Goal: Transaction & Acquisition: Register for event/course

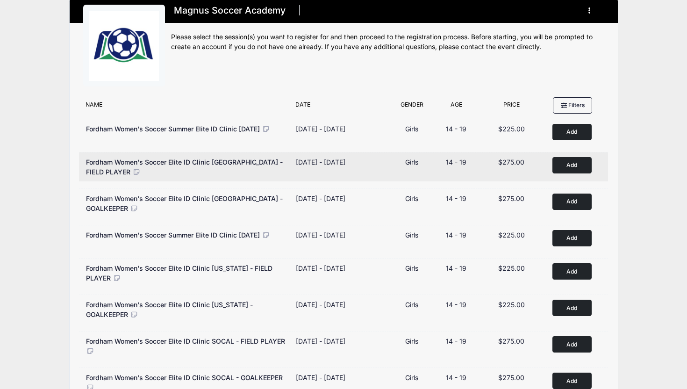
scroll to position [12, 0]
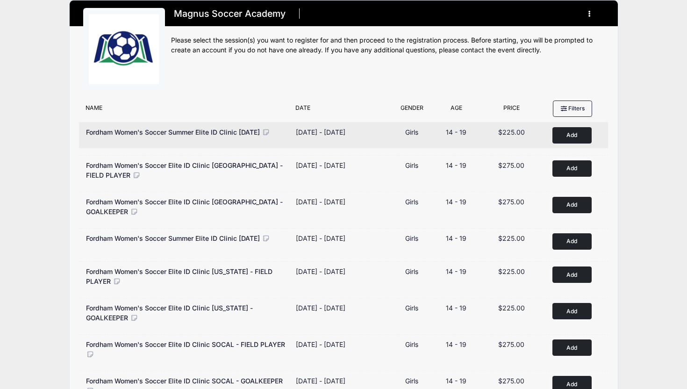
click at [560, 137] on button "Add to Cart" at bounding box center [571, 135] width 39 height 16
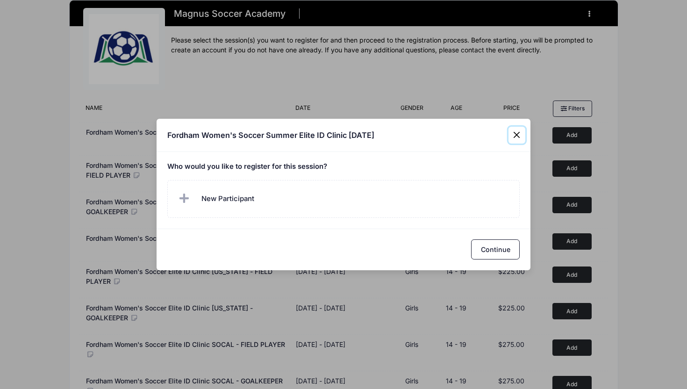
click at [515, 136] on button "Close" at bounding box center [516, 135] width 17 height 17
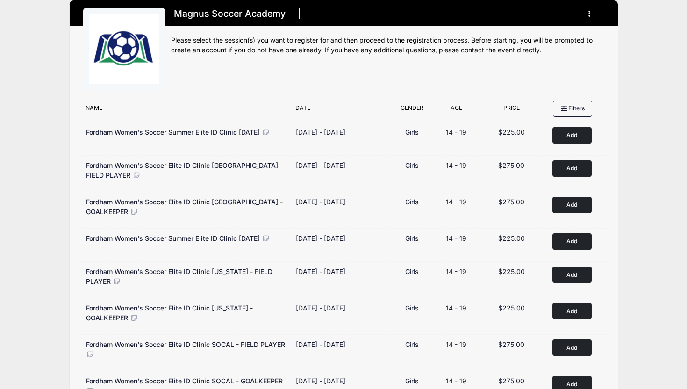
scroll to position [0, 0]
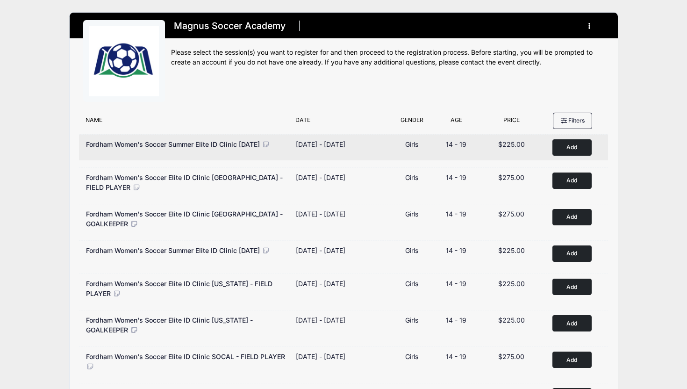
click at [562, 148] on button "Add to Cart" at bounding box center [571, 147] width 39 height 16
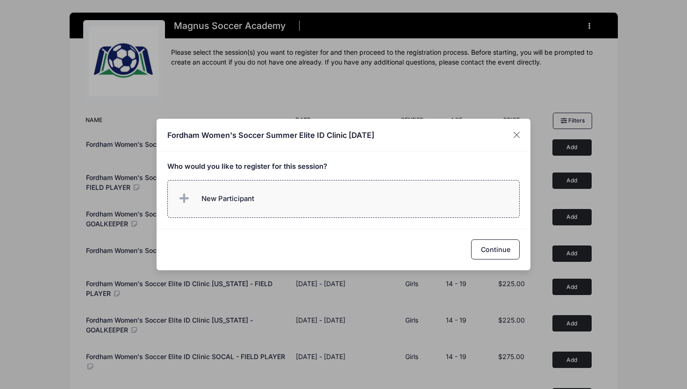
click at [410, 195] on label "New Participant" at bounding box center [343, 199] width 353 height 38
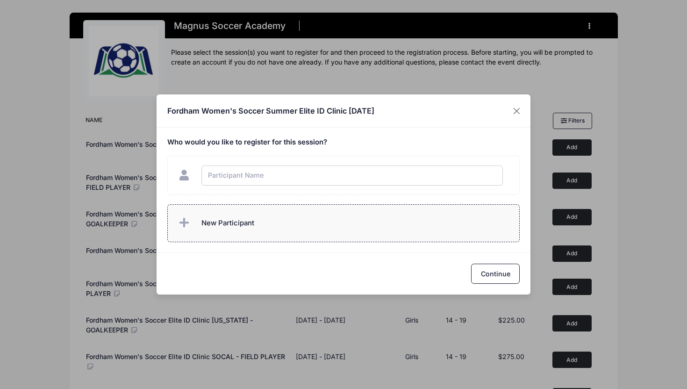
type input "r"
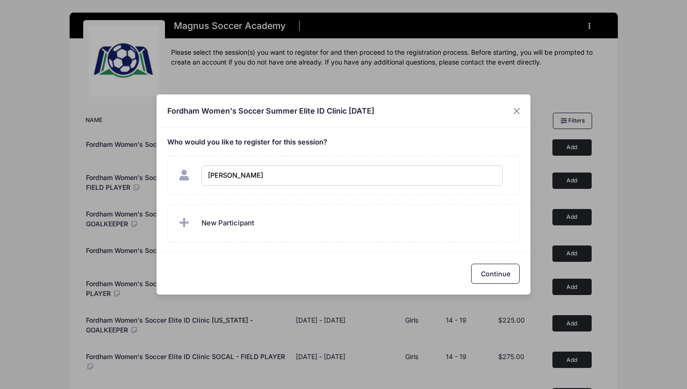
type input "[PERSON_NAME]"
checkbox input "true"
click at [493, 270] on button "Continue" at bounding box center [495, 274] width 49 height 20
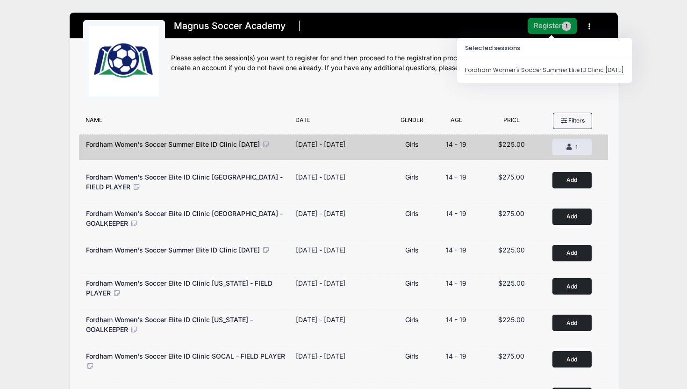
click at [555, 21] on button "Register 1" at bounding box center [553, 26] width 50 height 16
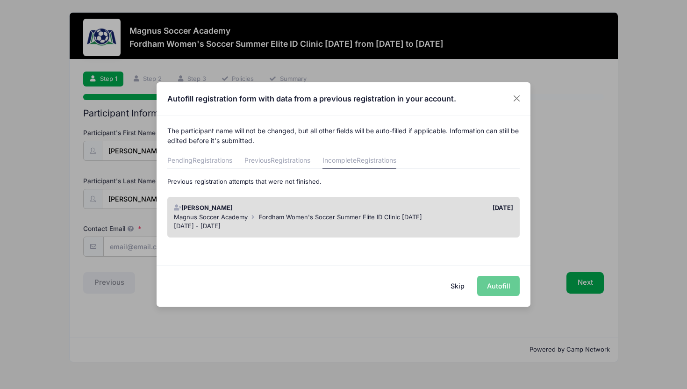
click at [392, 220] on span "Fordham Women's Soccer Summer Elite ID Clinic [DATE]" at bounding box center [340, 216] width 163 height 7
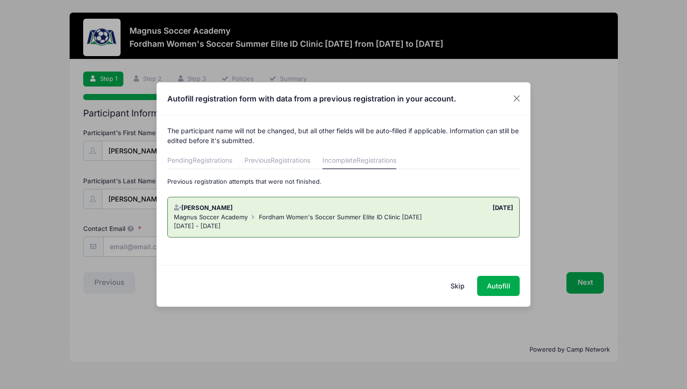
click at [434, 213] on div "Magnus Soccer Academy Fordham Women's Soccer Summer Elite ID Clinic October 19t…" at bounding box center [344, 217] width 340 height 9
click at [497, 288] on button "Autofill" at bounding box center [498, 286] width 43 height 20
type input "rititagoncalves@gmail.com"
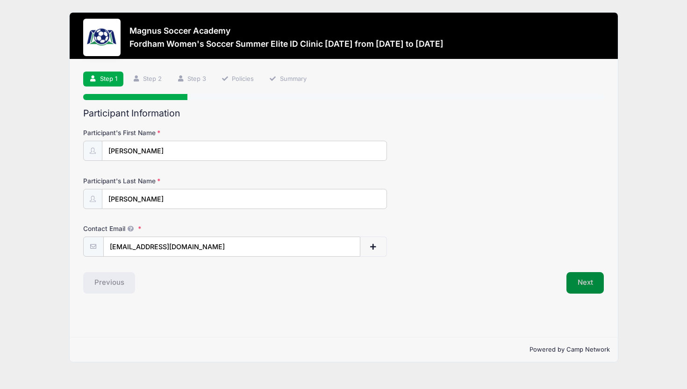
click at [579, 279] on button "Next" at bounding box center [585, 282] width 38 height 21
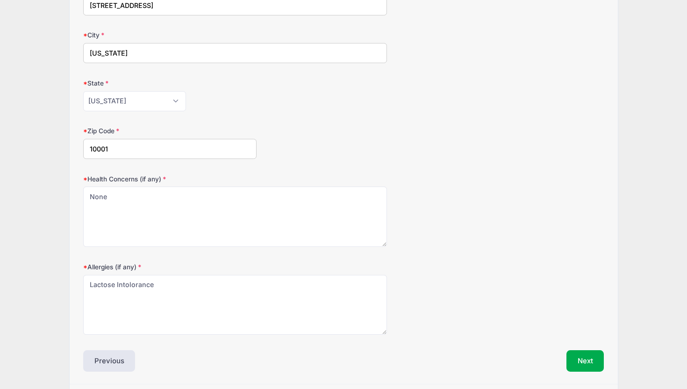
scroll to position [225, 0]
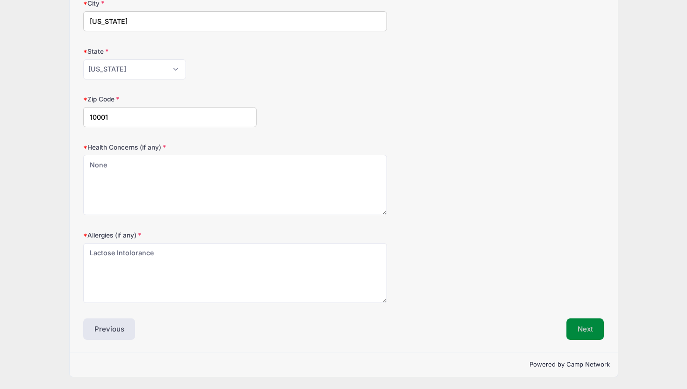
click at [570, 328] on button "Next" at bounding box center [585, 328] width 38 height 21
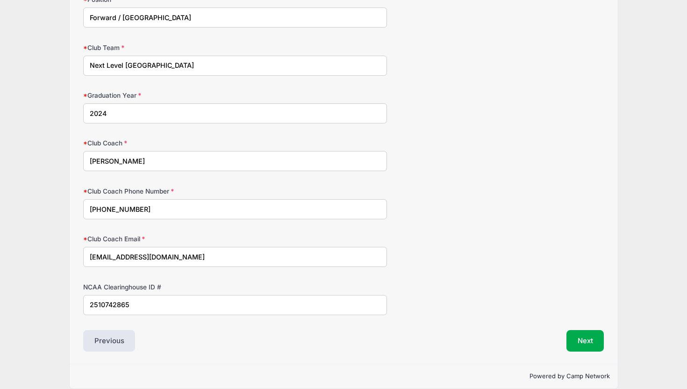
scroll to position [576, 0]
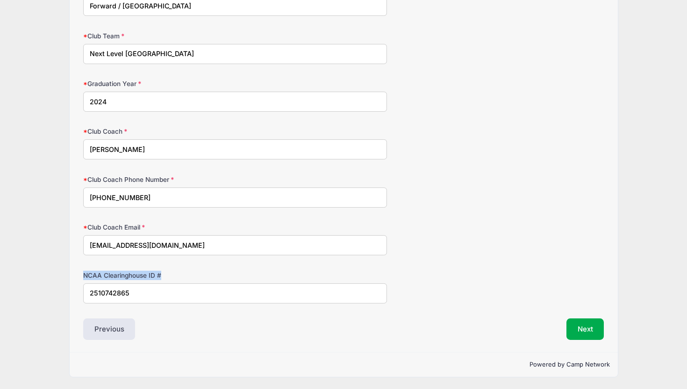
drag, startPoint x: 84, startPoint y: 272, endPoint x: 193, endPoint y: 275, distance: 108.9
click at [193, 275] on label "NCAA Clearinghouse ID #" at bounding box center [170, 275] width 174 height 9
click at [188, 274] on label "NCAA Clearinghouse ID #" at bounding box center [170, 275] width 174 height 9
click at [188, 283] on input "2510742865" at bounding box center [235, 293] width 304 height 20
click at [600, 326] on button "Next" at bounding box center [585, 328] width 38 height 21
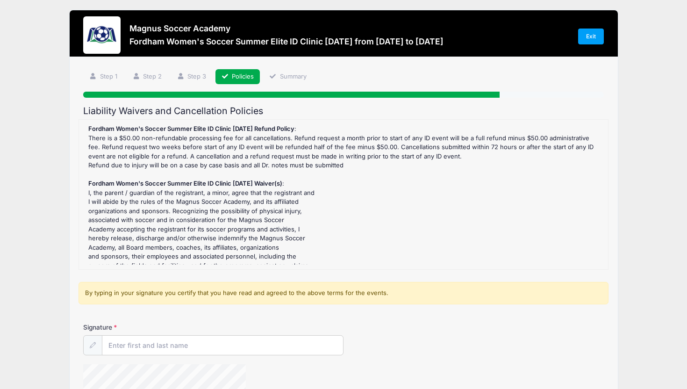
scroll to position [0, 0]
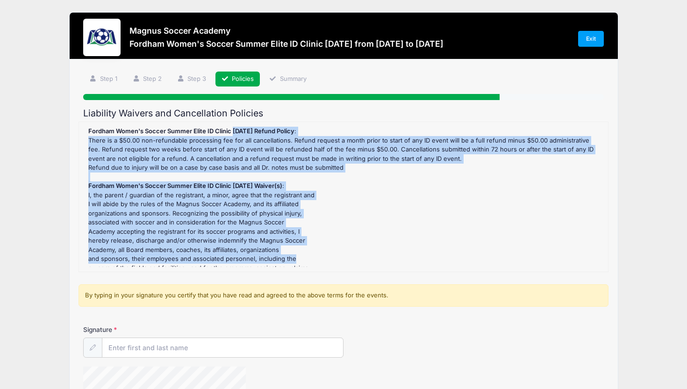
drag, startPoint x: 233, startPoint y: 128, endPoint x: 287, endPoint y: 263, distance: 144.9
click at [287, 263] on div "Fordham Women's Soccer Summer Elite ID Clinic October 19th, 2025 Refund Policy …" at bounding box center [344, 197] width 520 height 140
click at [303, 217] on div "Fordham Women's Soccer Summer Elite ID Clinic October 19th, 2025 Refund Policy …" at bounding box center [344, 197] width 520 height 140
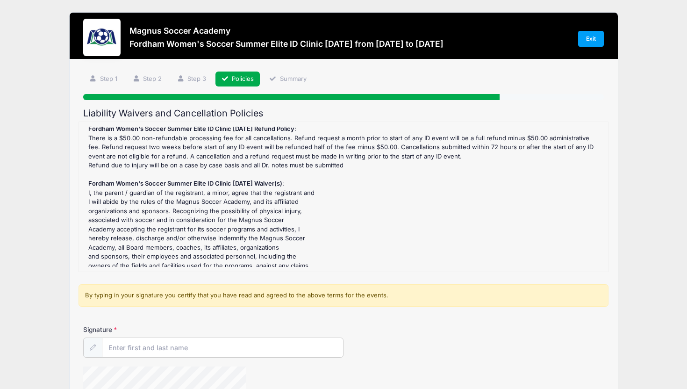
scroll to position [0, 0]
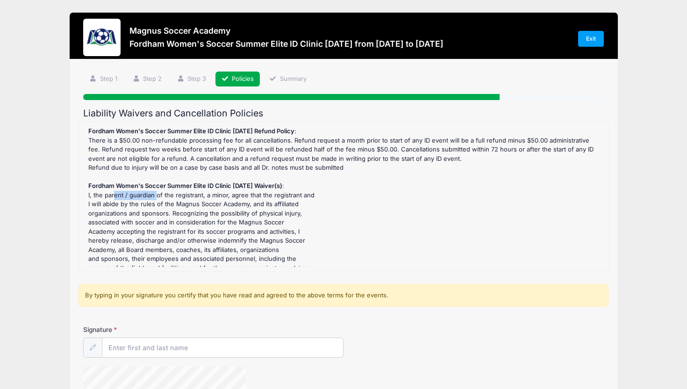
drag, startPoint x: 111, startPoint y: 195, endPoint x: 157, endPoint y: 193, distance: 45.8
click at [155, 193] on div "Fordham Women's Soccer Summer Elite ID Clinic October 19th, 2025 Refund Policy …" at bounding box center [344, 197] width 520 height 140
click at [200, 203] on div "Fordham Women's Soccer Summer Elite ID Clinic October 19th, 2025 Refund Policy …" at bounding box center [344, 197] width 520 height 140
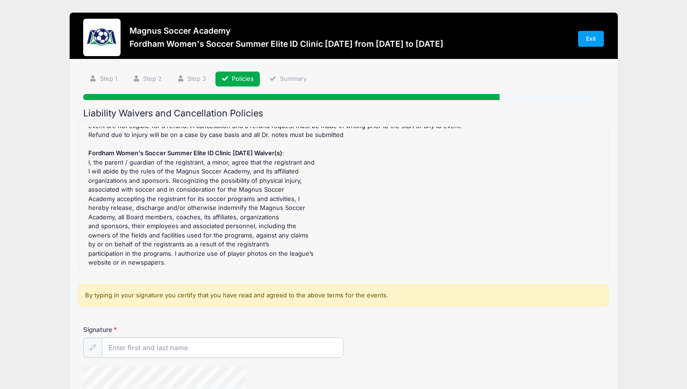
scroll to position [115, 0]
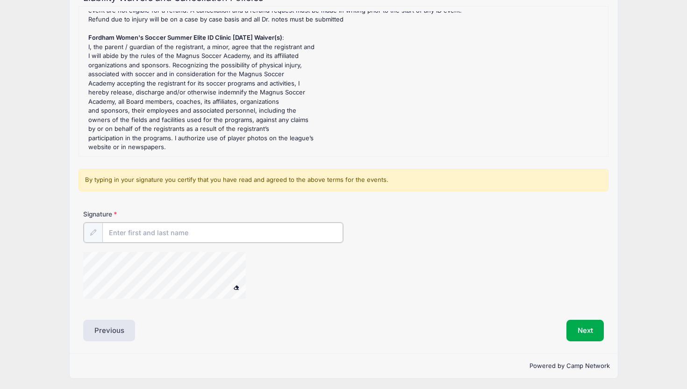
click at [211, 229] on input "Signature" at bounding box center [222, 232] width 241 height 20
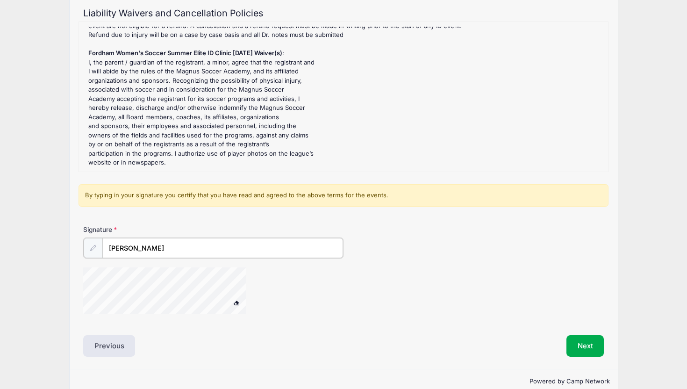
scroll to position [116, 0]
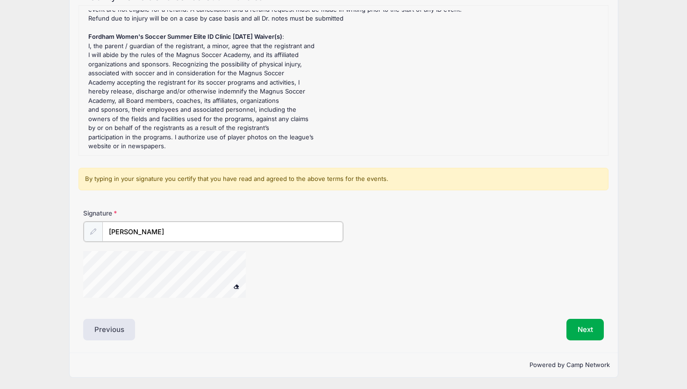
type input "[PERSON_NAME]"
click at [236, 286] on span at bounding box center [236, 285] width 7 height 5
click at [236, 281] on button at bounding box center [236, 287] width 16 height 12
click at [131, 304] on div "Signature Rita Goncalves" at bounding box center [344, 257] width 530 height 97
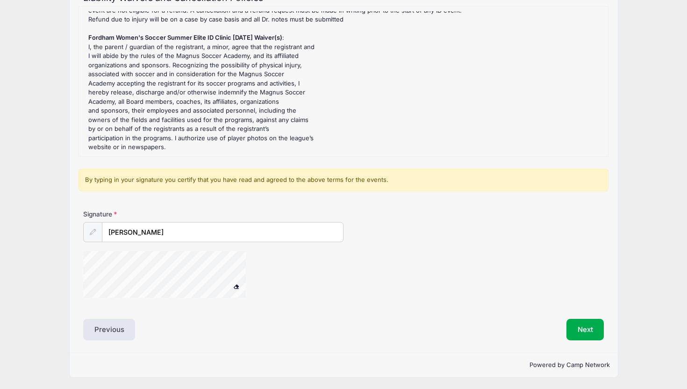
click at [236, 286] on span at bounding box center [236, 286] width 7 height 5
click at [576, 320] on button "Next" at bounding box center [585, 329] width 38 height 21
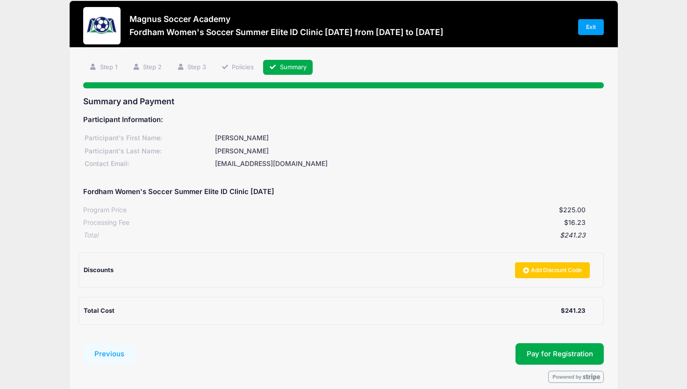
scroll to position [8, 0]
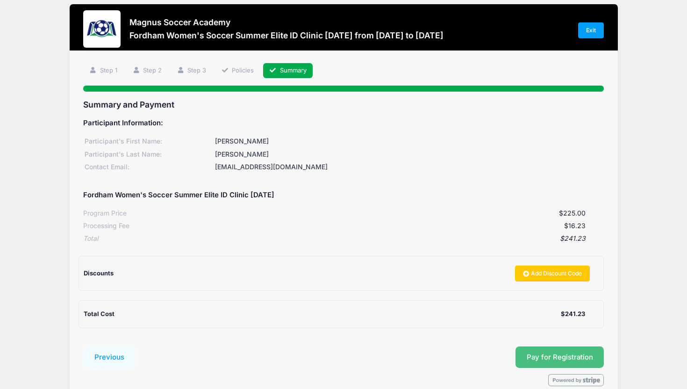
click at [557, 351] on button "Pay for Registration" at bounding box center [559, 356] width 89 height 21
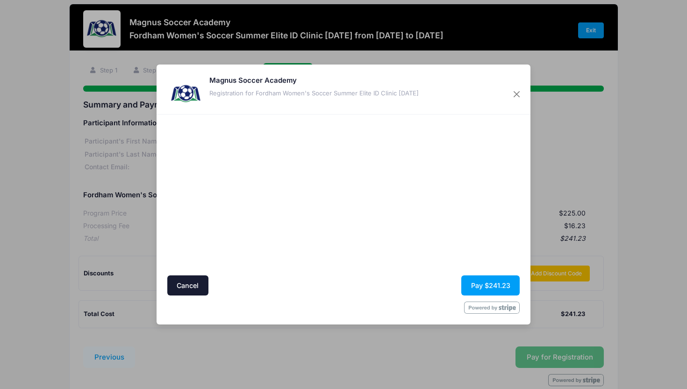
click at [324, 246] on div at bounding box center [253, 194] width 172 height 151
click at [496, 288] on button "Pay $241.23" at bounding box center [490, 285] width 58 height 20
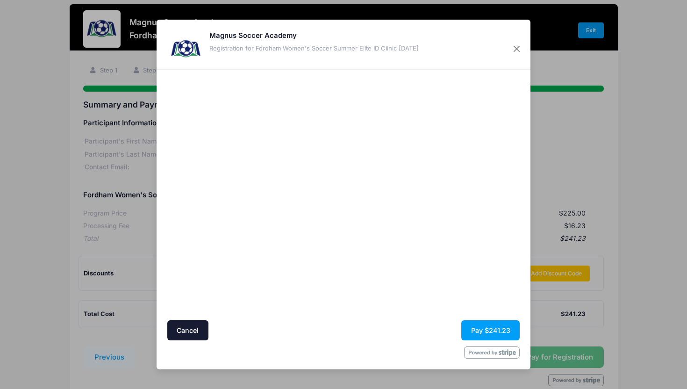
click at [432, 246] on div at bounding box center [434, 194] width 172 height 241
click at [513, 52] on button "Close" at bounding box center [516, 49] width 17 height 17
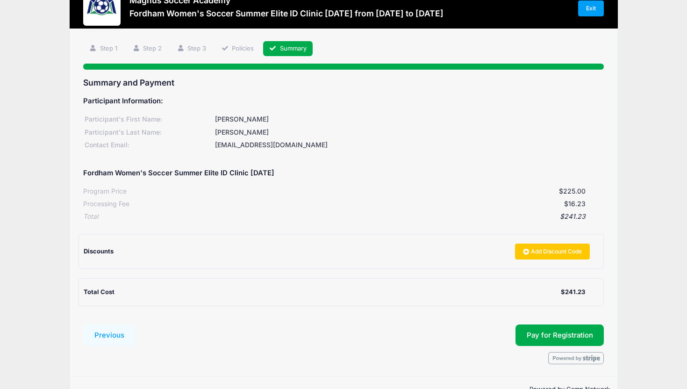
scroll to position [0, 0]
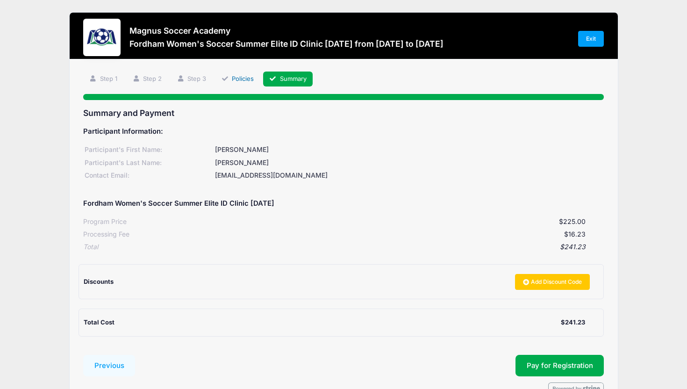
click at [226, 81] on icon at bounding box center [225, 79] width 7 height 6
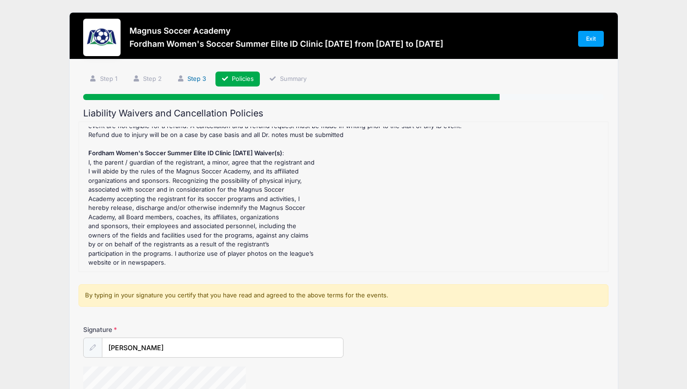
click at [188, 79] on link "Step 3" at bounding box center [192, 78] width 42 height 15
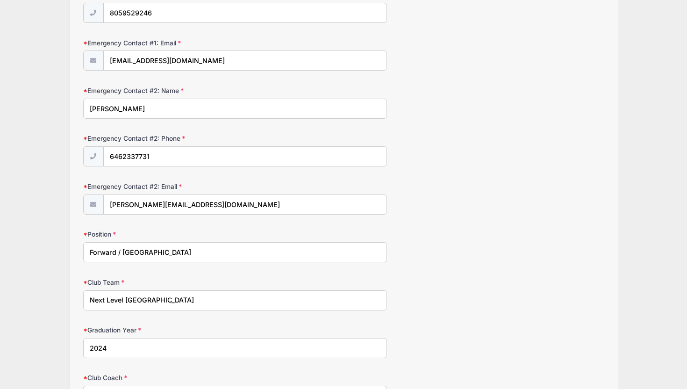
scroll to position [401, 0]
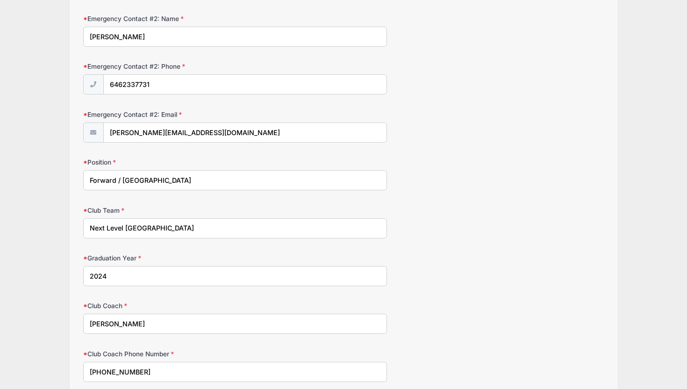
click at [202, 175] on input "Forward / Midfield" at bounding box center [235, 180] width 304 height 20
type input "Forward / Midfielder"
click at [201, 193] on form "Parent/Guardian: Name Pedro Goncalves Parent/Guardian: Phone 0962052596 Parent/…" at bounding box center [343, 102] width 521 height 750
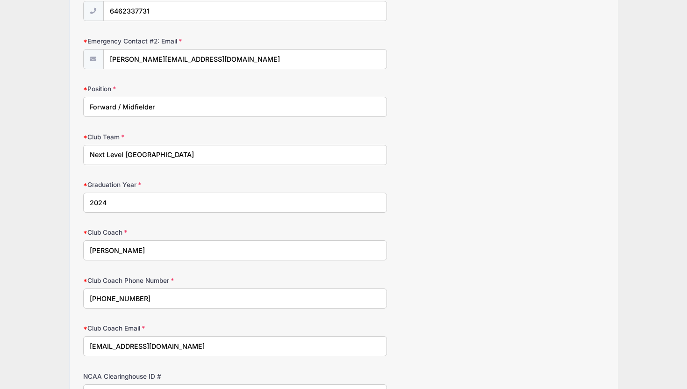
scroll to position [478, 0]
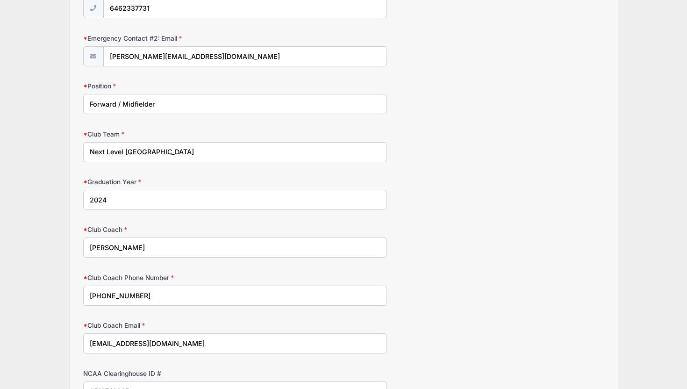
click at [174, 151] on input "Next Level Portugal" at bounding box center [235, 152] width 304 height 20
drag, startPoint x: 167, startPoint y: 153, endPoint x: 87, endPoint y: 152, distance: 80.4
click at [87, 152] on input "Next Level Portugal" at bounding box center [235, 152] width 304 height 20
type input "Fashion Institute of Technology"
click at [130, 201] on input "2024" at bounding box center [235, 200] width 304 height 20
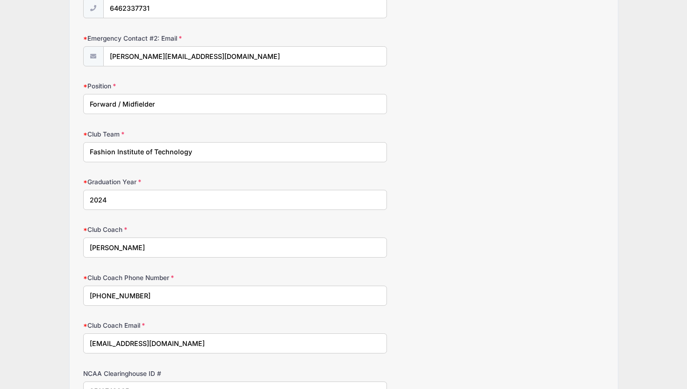
click at [148, 184] on label "Graduation Year" at bounding box center [170, 181] width 174 height 9
click at [148, 190] on input "2024" at bounding box center [235, 200] width 304 height 20
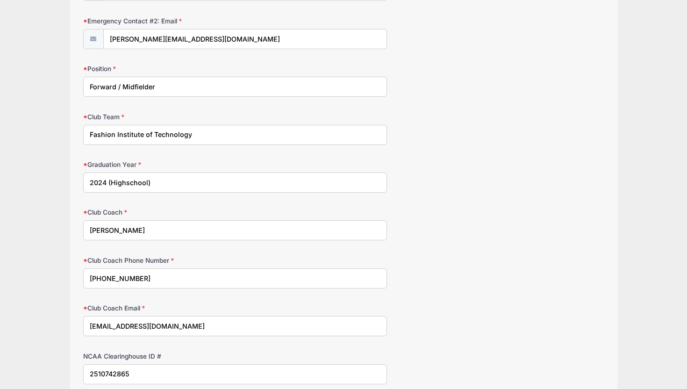
scroll to position [499, 0]
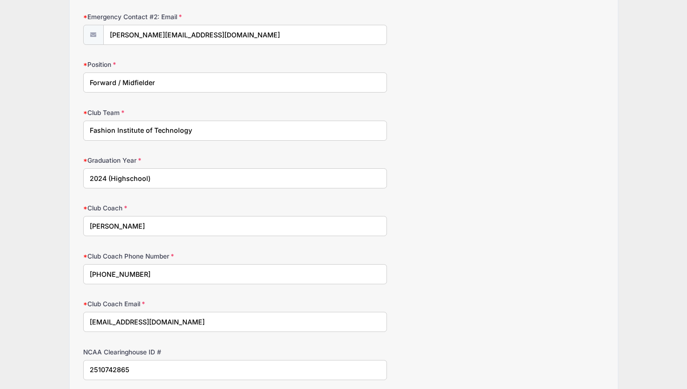
type input "2024 (Highschool)"
click at [150, 229] on input "Henrique Cardoso" at bounding box center [235, 226] width 304 height 20
drag, startPoint x: 150, startPoint y: 228, endPoint x: 83, endPoint y: 229, distance: 67.3
type input "Hatem Gabr"
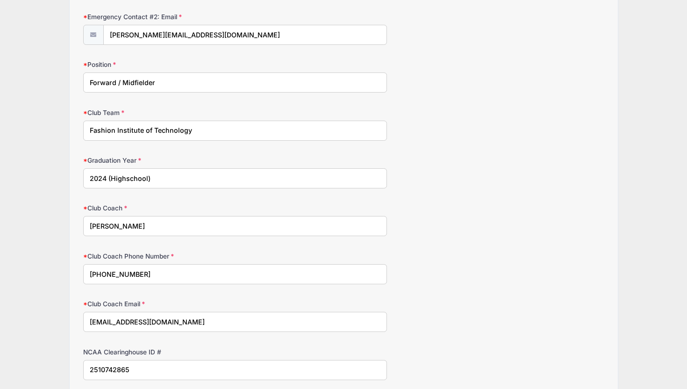
click at [160, 276] on input "+351913080766" at bounding box center [235, 274] width 304 height 20
drag, startPoint x: 160, startPoint y: 276, endPoint x: 82, endPoint y: 276, distance: 77.6
click at [90, 275] on input "917)" at bounding box center [235, 274] width 304 height 20
click at [118, 274] on input "(917)" at bounding box center [235, 274] width 304 height 20
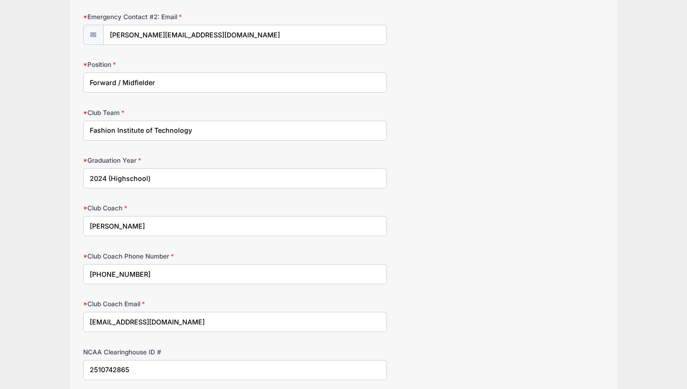
click at [119, 274] on input "(917) 533 5729" at bounding box center [235, 274] width 304 height 20
click at [159, 281] on input "(917) 533-5729" at bounding box center [235, 274] width 304 height 20
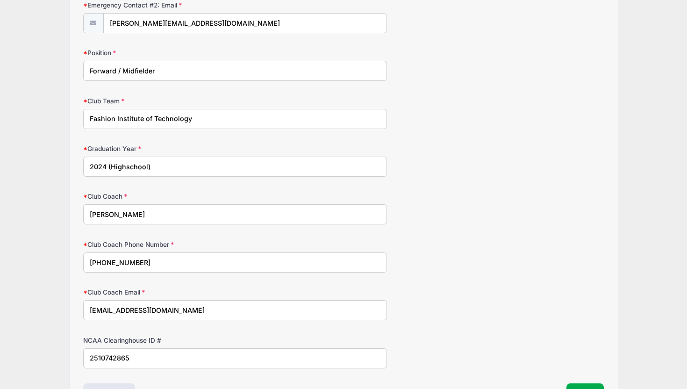
scroll to position [517, 0]
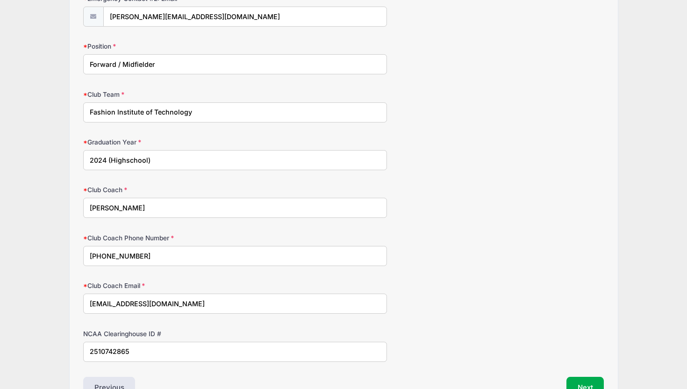
type input "(917) 533-5729"
drag, startPoint x: 164, startPoint y: 299, endPoint x: 86, endPoint y: 298, distance: 78.5
click at [86, 298] on input "hc@nextlevel.pt" at bounding box center [235, 303] width 304 height 20
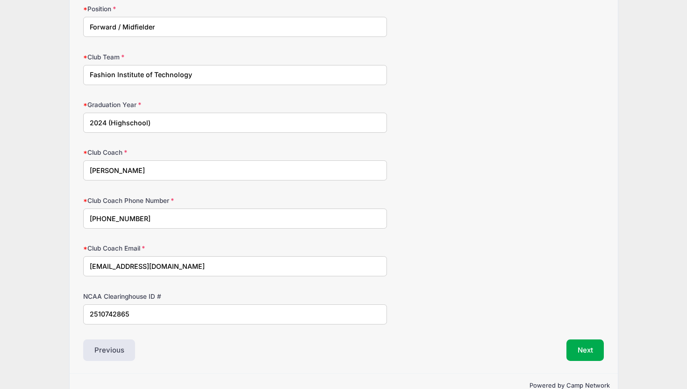
scroll to position [555, 0]
type input "hatem_gabr@fitnyc.edu"
click at [588, 352] on button "Next" at bounding box center [585, 349] width 38 height 21
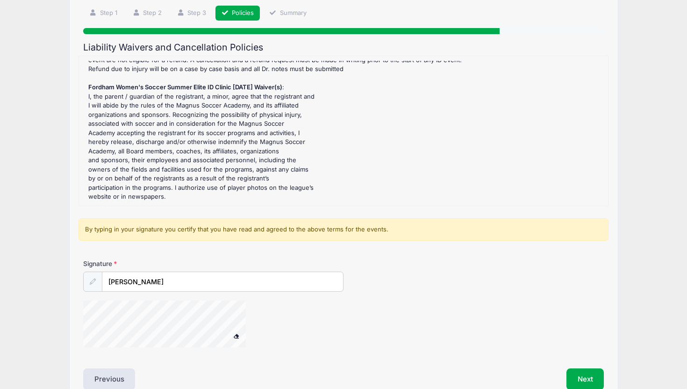
scroll to position [115, 0]
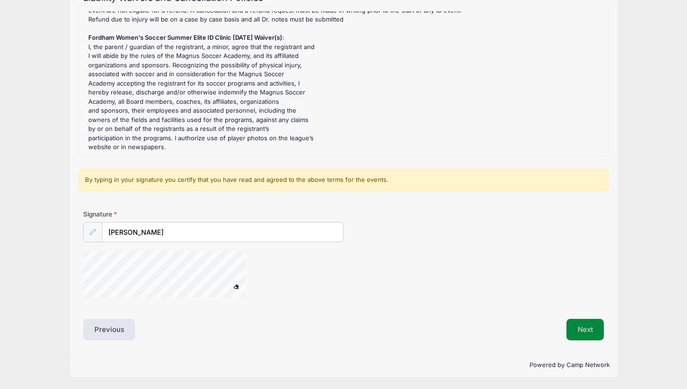
click at [580, 329] on button "Next" at bounding box center [585, 329] width 38 height 21
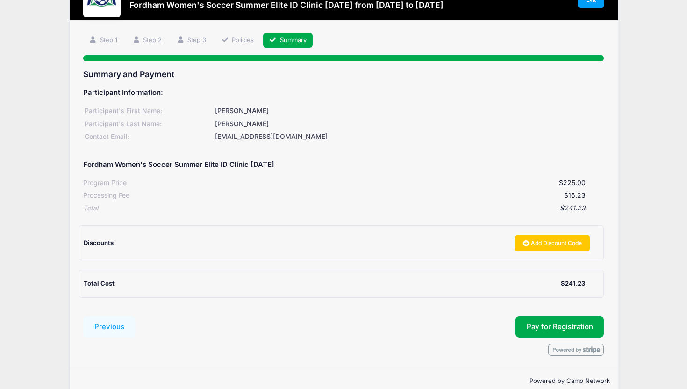
scroll to position [55, 0]
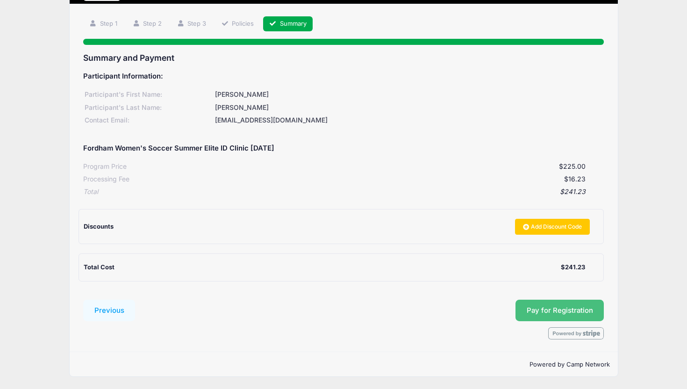
click at [540, 315] on button "Pay for Registration" at bounding box center [559, 310] width 89 height 21
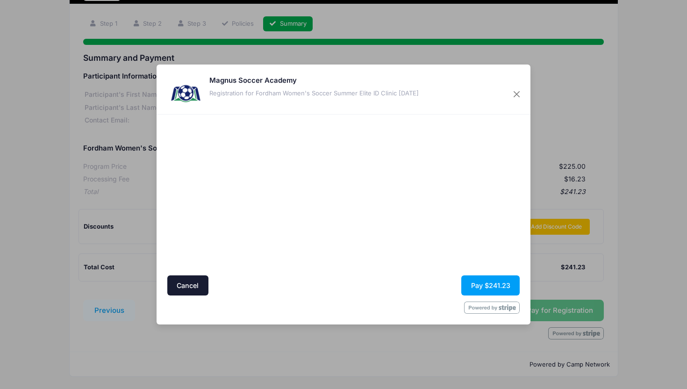
click at [287, 289] on div "Cancel Pay $241.23" at bounding box center [343, 285] width 353 height 20
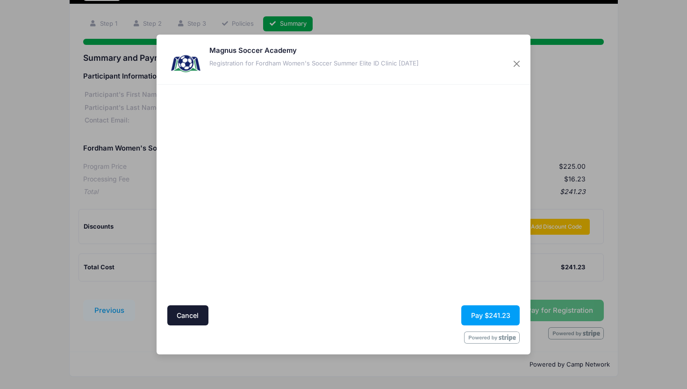
click at [396, 259] on div at bounding box center [434, 195] width 172 height 212
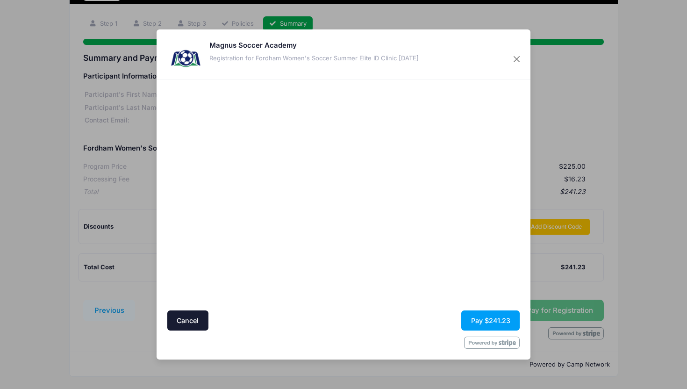
click at [400, 285] on div at bounding box center [434, 195] width 172 height 222
click at [378, 275] on div at bounding box center [434, 195] width 172 height 222
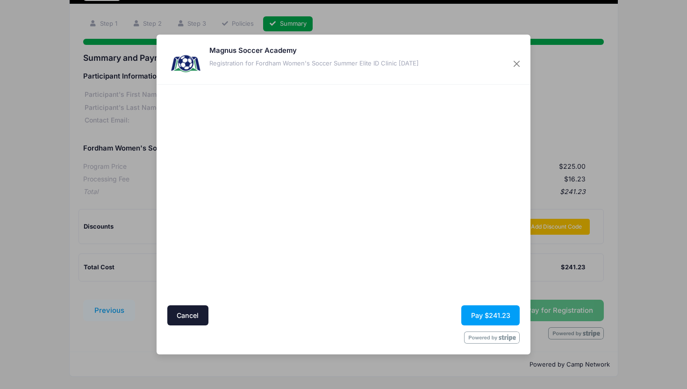
click at [380, 265] on div at bounding box center [434, 195] width 172 height 212
click at [478, 264] on div at bounding box center [434, 195] width 172 height 212
click at [469, 285] on div at bounding box center [434, 195] width 172 height 212
click at [376, 281] on div at bounding box center [434, 195] width 172 height 212
click at [405, 278] on div at bounding box center [434, 195] width 172 height 212
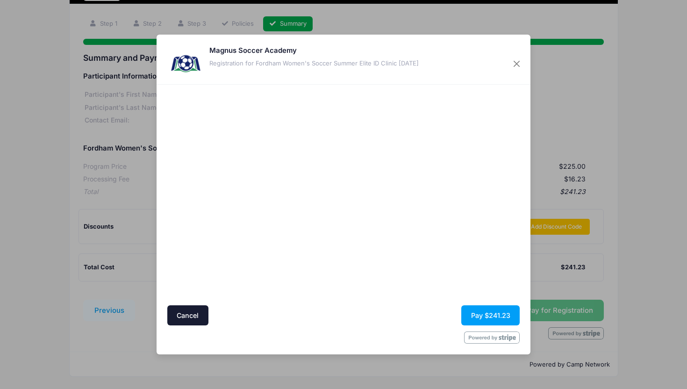
click at [346, 266] on div at bounding box center [343, 195] width 353 height 212
click at [487, 312] on button "Pay $241.23" at bounding box center [490, 315] width 58 height 20
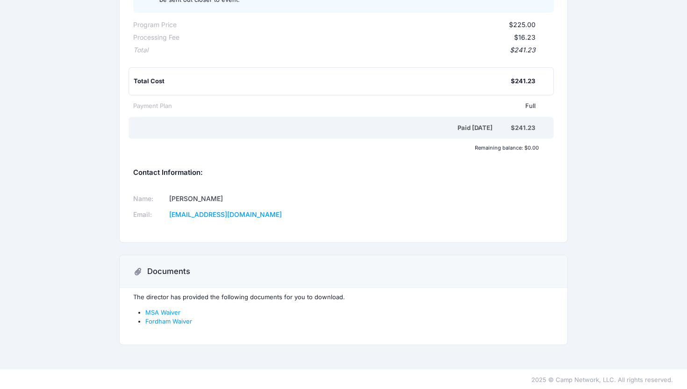
scroll to position [162, 0]
drag, startPoint x: 260, startPoint y: 309, endPoint x: 250, endPoint y: 203, distance: 106.6
click at [250, 203] on div "Magnus Soccer Academy Download Participant Information: Participant's First Nam…" at bounding box center [343, 103] width 458 height 507
click at [322, 276] on div "Documents" at bounding box center [344, 272] width 448 height 33
